Goal: Task Accomplishment & Management: Use online tool/utility

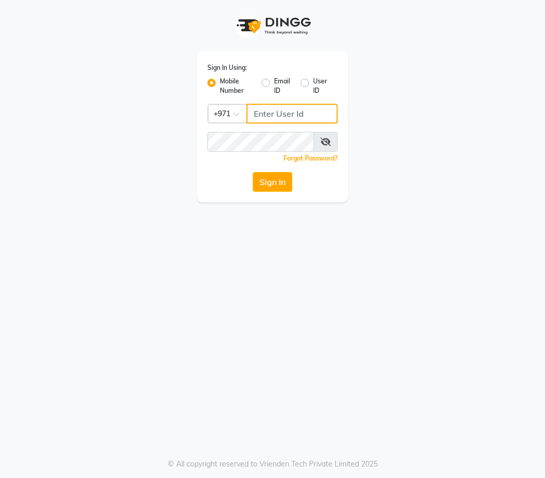
type input "528905437"
click at [280, 185] on button "Sign In" at bounding box center [273, 182] width 40 height 20
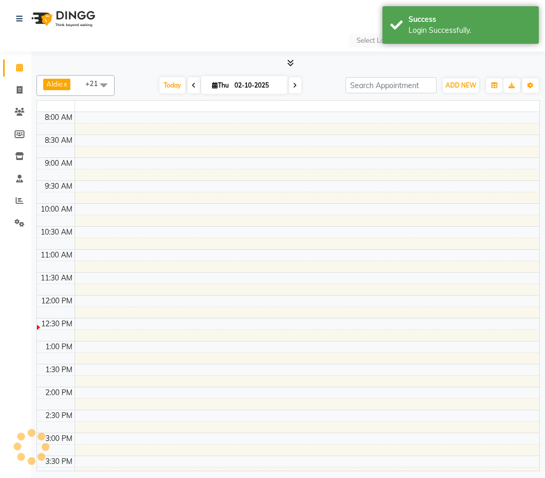
select select "en"
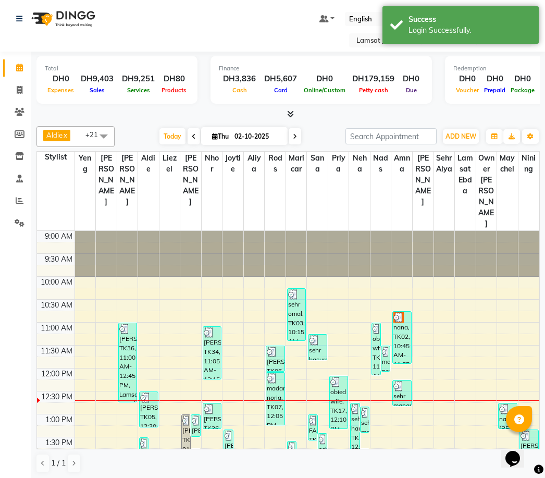
click at [21, 201] on icon at bounding box center [20, 200] width 8 height 8
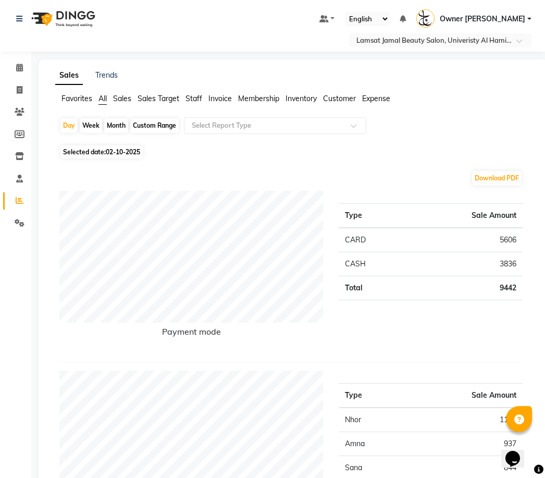
click at [516, 347] on div "Type Sale Amount CARD 5606 CASH 3836 Total 9442" at bounding box center [431, 272] width 200 height 163
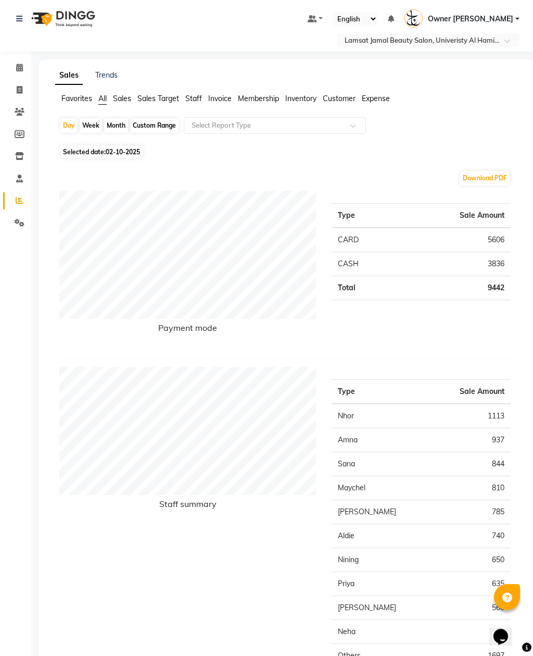
click at [18, 203] on icon at bounding box center [20, 200] width 8 height 8
click at [67, 127] on div "Day" at bounding box center [68, 125] width 17 height 15
select select "10"
select select "2025"
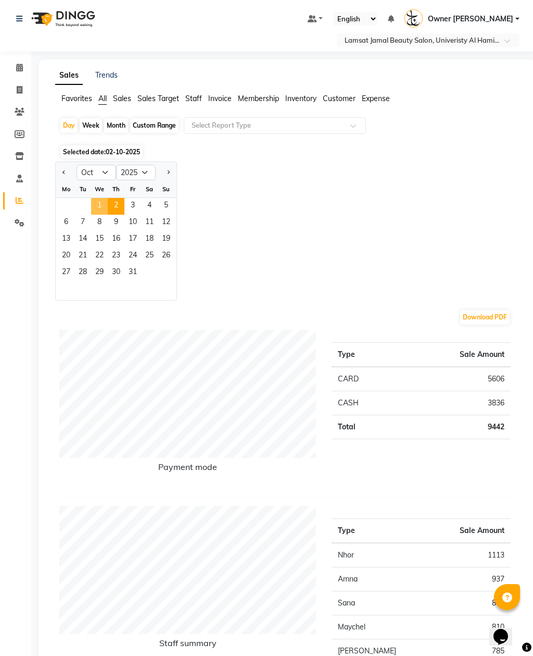
click at [96, 208] on span "1" at bounding box center [99, 206] width 17 height 17
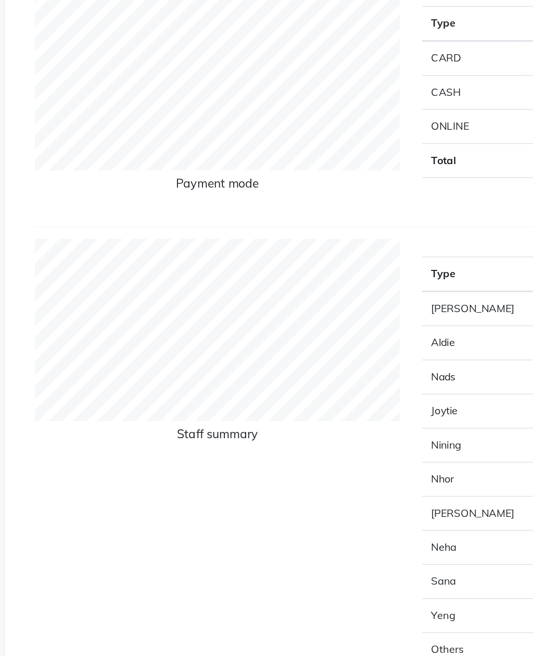
scroll to position [144, 0]
